Goal: Task Accomplishment & Management: Manage account settings

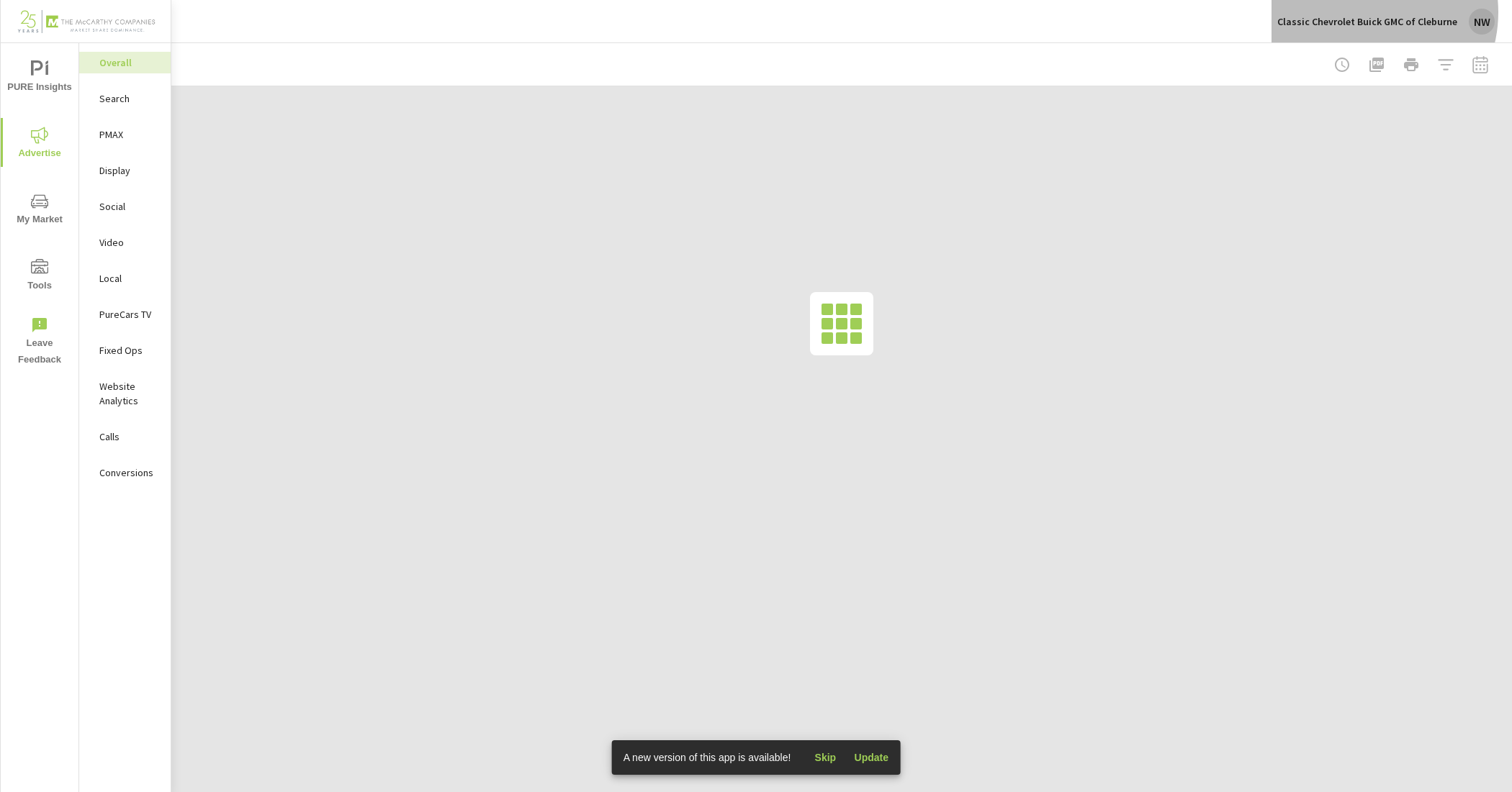
click at [1369, 12] on div "Classic Chevrolet Buick GMC of Cleburne NW" at bounding box center [1386, 21] width 218 height 26
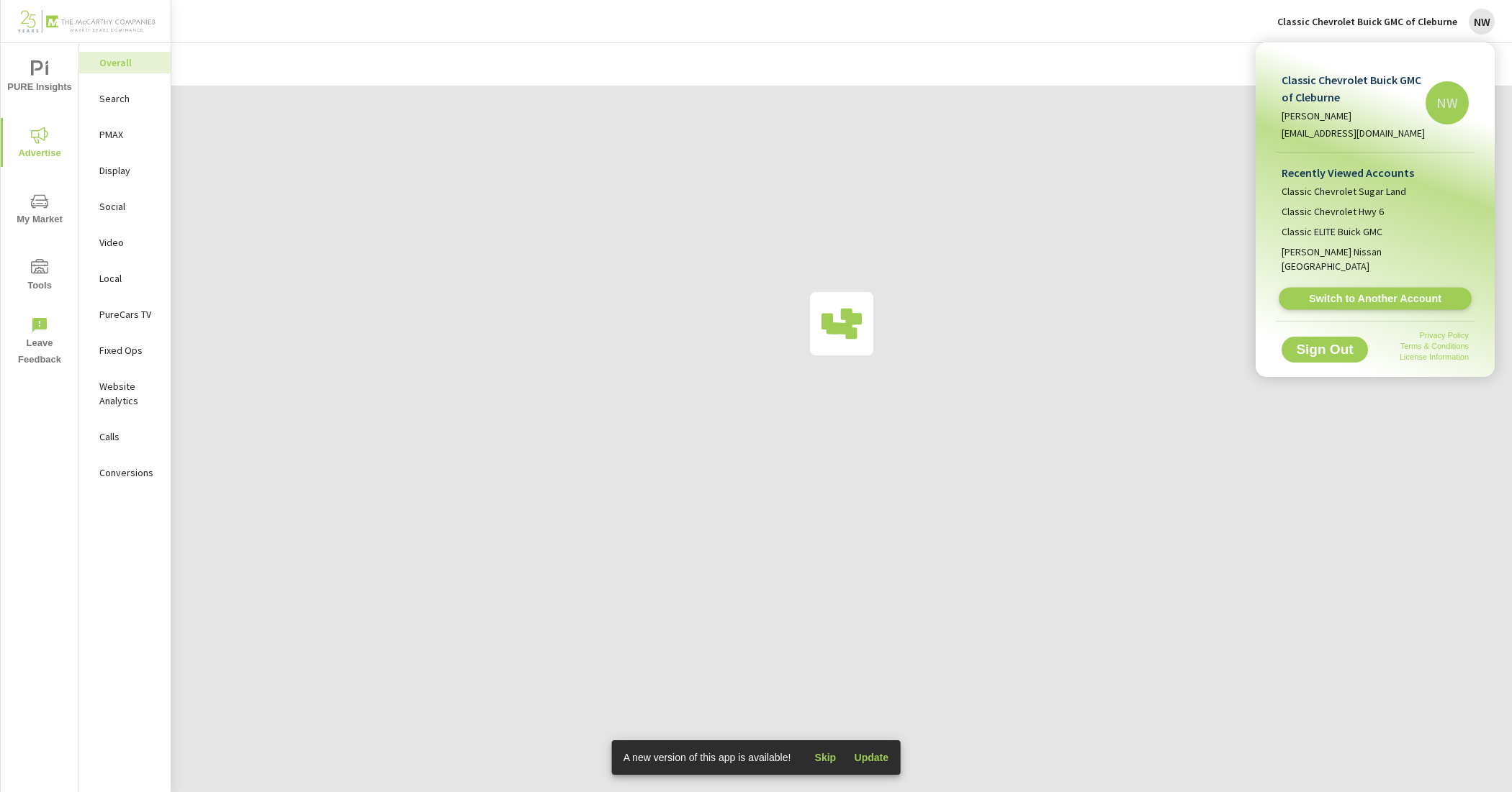
click at [1430, 292] on span "Switch to Another Account" at bounding box center [1375, 299] width 177 height 13
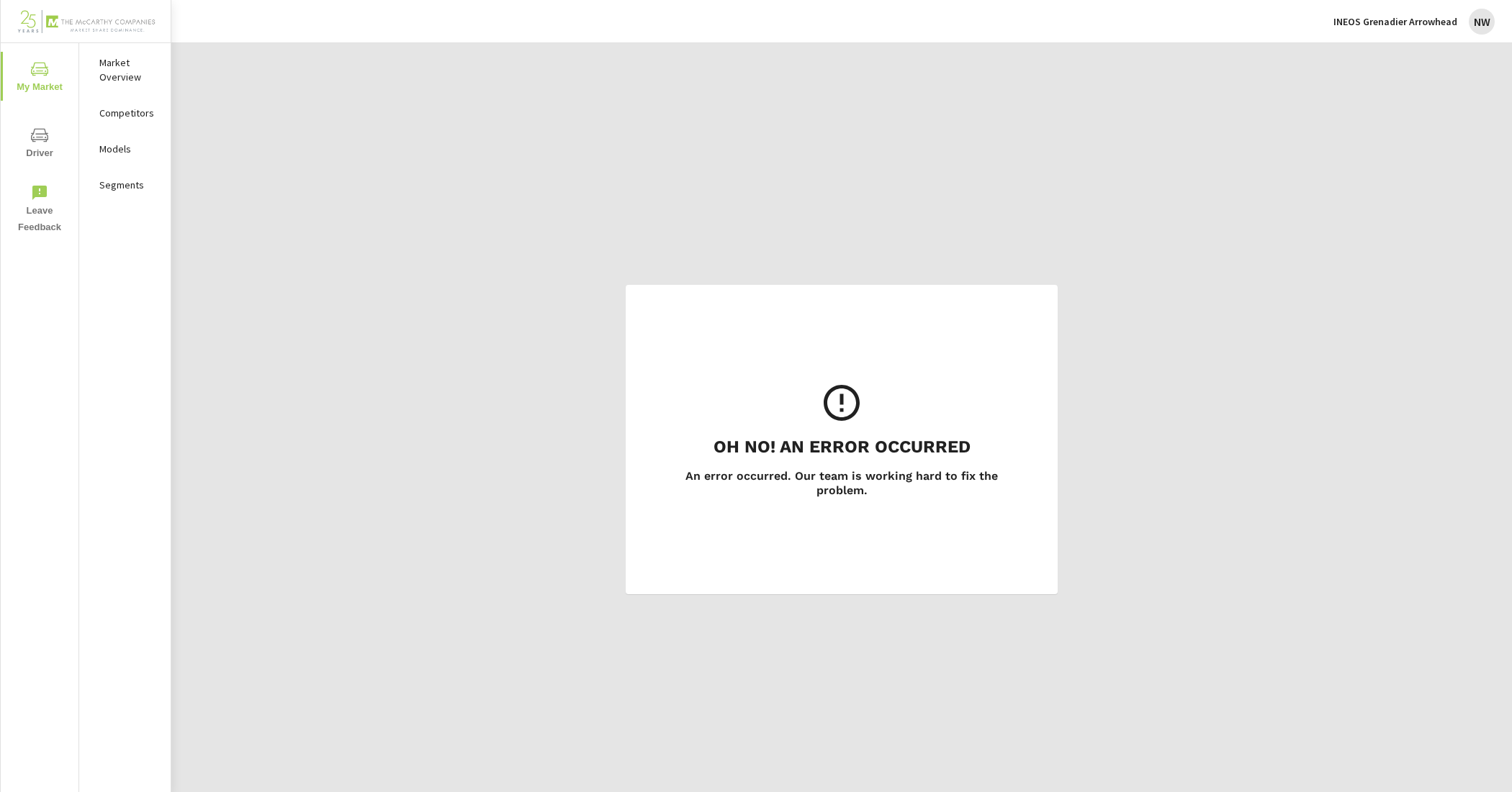
click at [920, 525] on div "Oh No! An Error Occurred An error occurred. Our team is working hard to fix the…" at bounding box center [841, 439] width 374 height 252
click at [484, 228] on div "Oh No! An Error Occurred An error occurred. Our team is working hard to fix the…" at bounding box center [842, 439] width 1341 height 792
click at [30, 77] on span "My Market" at bounding box center [39, 78] width 69 height 35
